Goal: Navigation & Orientation: Find specific page/section

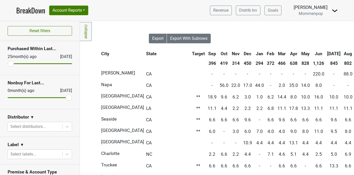
scroll to position [0, 118]
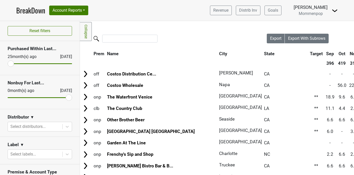
click at [28, 9] on link "BreakDown" at bounding box center [30, 10] width 29 height 11
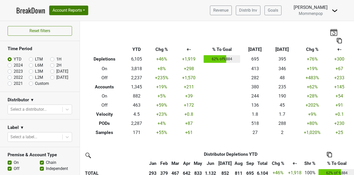
click at [335, 33] on img at bounding box center [334, 32] width 8 height 7
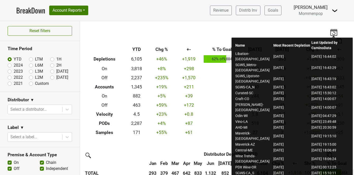
click at [335, 33] on img at bounding box center [334, 32] width 8 height 7
